Goal: Task Accomplishment & Management: Manage account settings

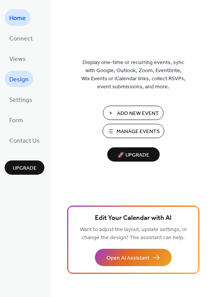
click at [18, 79] on span "Design" at bounding box center [18, 80] width 19 height 12
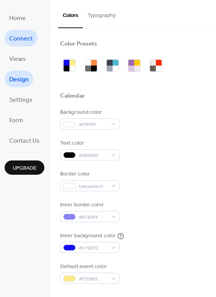
click at [21, 38] on span "Connect" at bounding box center [20, 39] width 23 height 12
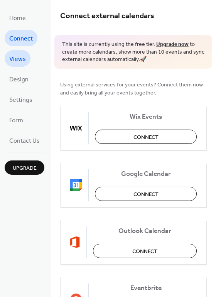
click at [20, 61] on span "Views" at bounding box center [17, 59] width 17 height 12
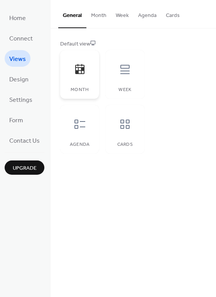
click at [84, 68] on icon at bounding box center [80, 69] width 12 height 12
click at [85, 73] on div at bounding box center [79, 69] width 23 height 23
click at [99, 15] on button "Month" at bounding box center [98, 13] width 25 height 27
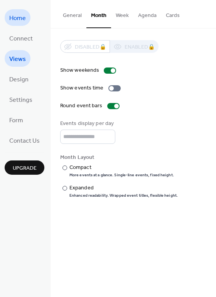
click at [25, 22] on span "Home" at bounding box center [17, 18] width 17 height 12
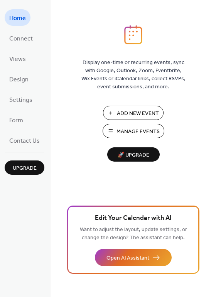
click at [112, 114] on button "Add New Event" at bounding box center [133, 113] width 60 height 14
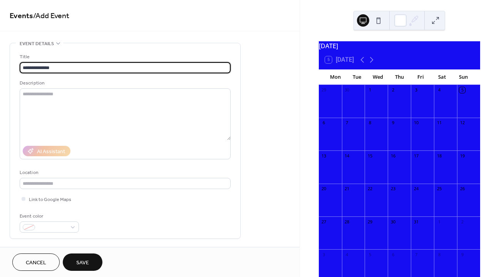
type input "**********"
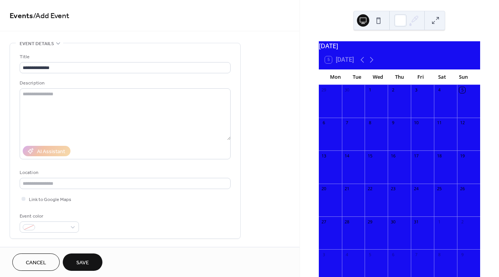
click at [437, 236] on div at bounding box center [445, 236] width 23 height 20
click at [438, 232] on div at bounding box center [445, 236] width 23 height 20
click at [38, 255] on button "Cancel" at bounding box center [35, 261] width 47 height 17
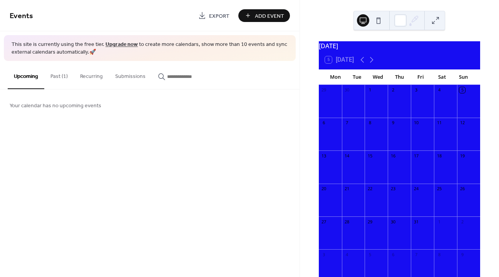
scroll to position [46, 0]
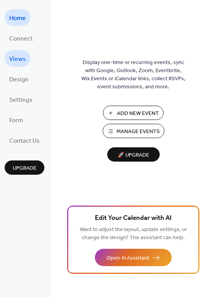
click at [28, 58] on link "Views" at bounding box center [18, 58] width 26 height 17
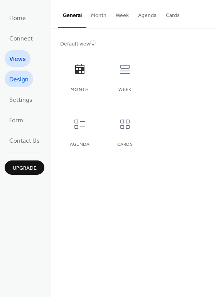
click at [21, 79] on span "Design" at bounding box center [18, 80] width 19 height 12
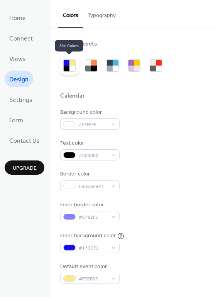
click at [72, 67] on div at bounding box center [72, 68] width 6 height 6
click at [88, 66] on div at bounding box center [88, 68] width 6 height 6
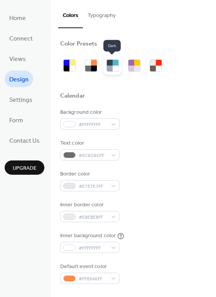
click at [114, 69] on div at bounding box center [115, 68] width 6 height 6
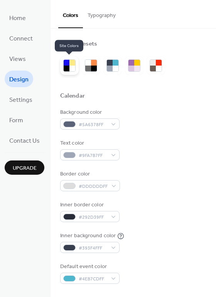
click at [68, 69] on div at bounding box center [67, 68] width 6 height 6
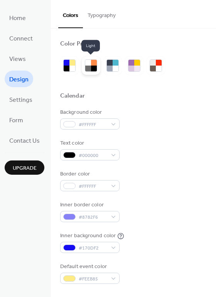
click at [89, 69] on div at bounding box center [88, 68] width 6 height 6
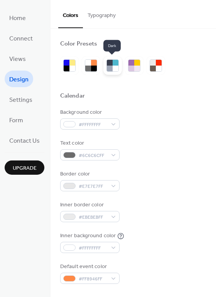
click at [111, 68] on div at bounding box center [110, 68] width 6 height 6
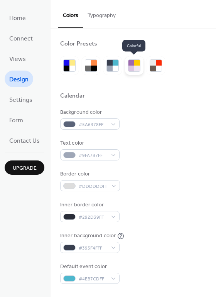
click at [131, 68] on div at bounding box center [131, 68] width 6 height 6
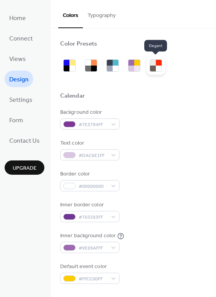
click at [156, 66] on div at bounding box center [159, 68] width 6 height 6
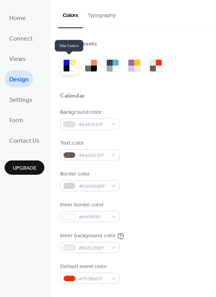
click at [72, 69] on div at bounding box center [72, 68] width 6 height 6
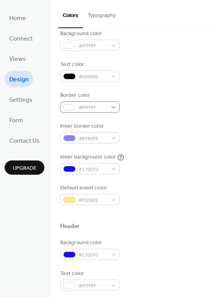
scroll to position [85, 0]
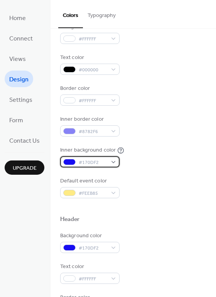
click at [114, 161] on div "#170DF2" at bounding box center [89, 161] width 59 height 11
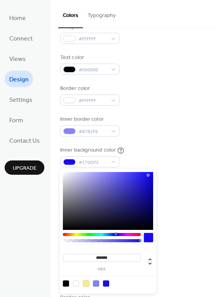
click at [68, 191] on div at bounding box center [108, 201] width 90 height 58
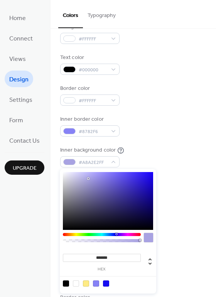
click at [88, 178] on div at bounding box center [108, 201] width 90 height 58
click at [86, 189] on div at bounding box center [108, 201] width 90 height 58
click at [73, 191] on div at bounding box center [108, 201] width 90 height 58
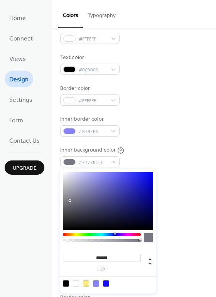
click at [70, 200] on div at bounding box center [108, 201] width 90 height 58
click at [72, 191] on div at bounding box center [108, 201] width 90 height 58
click at [83, 184] on div at bounding box center [108, 201] width 90 height 58
click at [88, 181] on div at bounding box center [108, 201] width 90 height 58
click at [69, 188] on div at bounding box center [108, 201] width 90 height 58
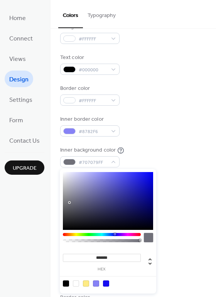
click at [69, 202] on div at bounding box center [108, 201] width 90 height 58
click at [70, 193] on div at bounding box center [108, 201] width 90 height 58
type input "*******"
click at [70, 184] on div at bounding box center [108, 201] width 90 height 58
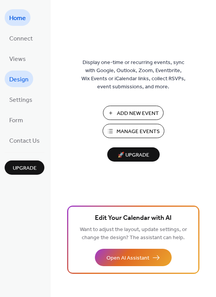
click at [22, 80] on span "Design" at bounding box center [18, 80] width 19 height 12
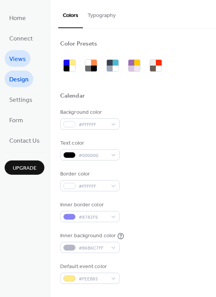
click at [25, 59] on link "Views" at bounding box center [18, 58] width 26 height 17
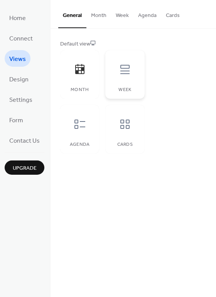
click at [130, 70] on icon at bounding box center [125, 69] width 12 height 12
click at [119, 16] on button "Week" at bounding box center [122, 13] width 22 height 27
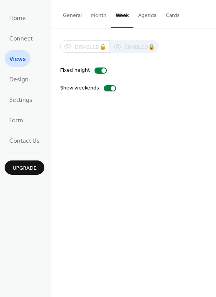
click at [78, 16] on button "General" at bounding box center [72, 13] width 28 height 27
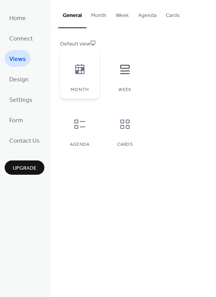
click at [77, 72] on icon at bounding box center [79, 69] width 9 height 10
click at [23, 97] on span "Settings" at bounding box center [20, 100] width 23 height 12
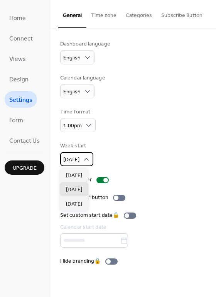
click at [77, 163] on span "Monday" at bounding box center [71, 159] width 16 height 10
click at [77, 174] on span "Sunday" at bounding box center [74, 175] width 16 height 8
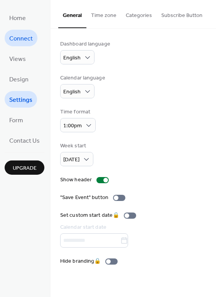
click at [28, 41] on span "Connect" at bounding box center [20, 39] width 23 height 12
